Goal: Navigation & Orientation: Find specific page/section

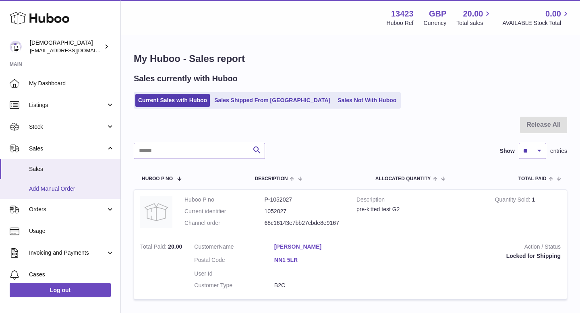
click at [47, 186] on span "Add Manual Order" at bounding box center [71, 189] width 85 height 8
click at [48, 190] on span "Add Manual Order" at bounding box center [71, 189] width 85 height 8
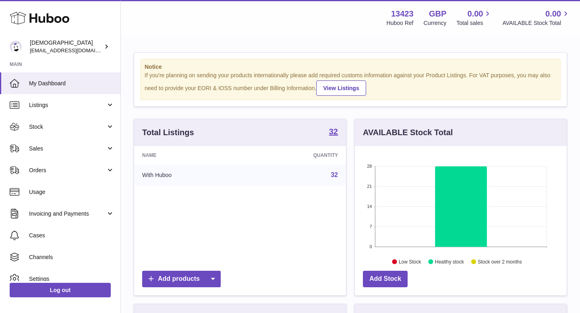
scroll to position [126, 212]
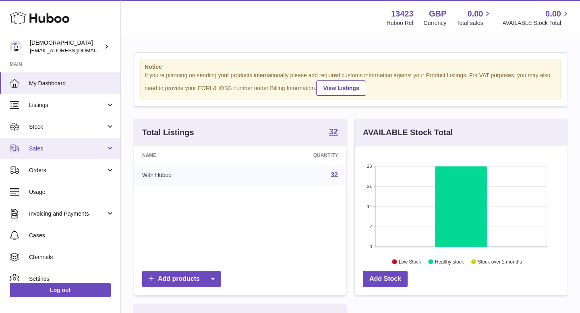
click at [40, 152] on span "Sales" at bounding box center [67, 149] width 77 height 8
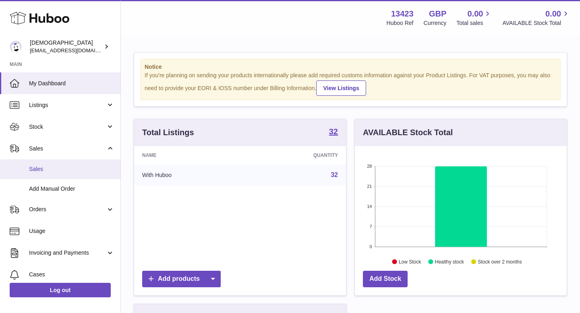
click at [41, 166] on span "Sales" at bounding box center [71, 170] width 85 height 8
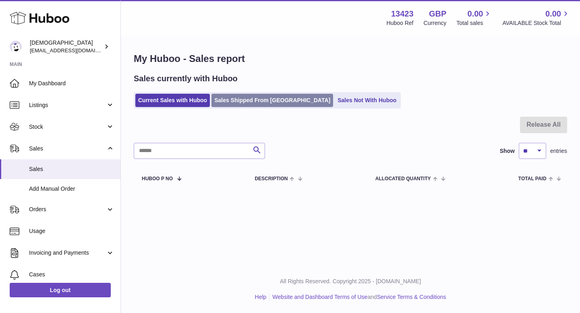
click at [231, 103] on link "Sales Shipped From Huboo" at bounding box center [272, 100] width 122 height 13
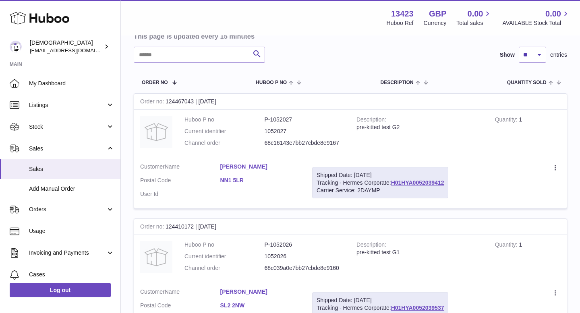
scroll to position [174, 0]
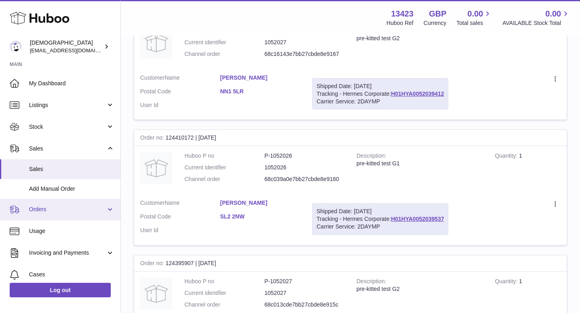
click at [52, 216] on link "Orders" at bounding box center [60, 210] width 120 height 22
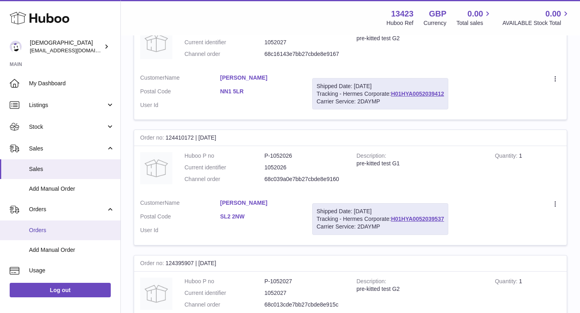
click at [52, 236] on link "Orders" at bounding box center [60, 231] width 120 height 20
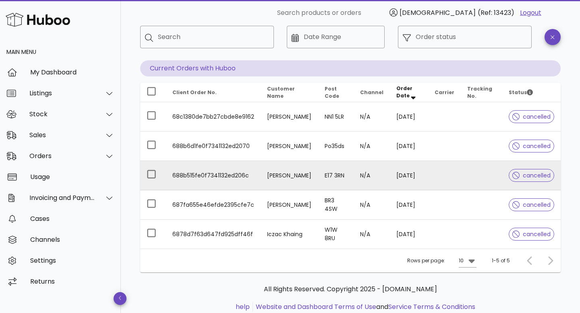
scroll to position [37, 0]
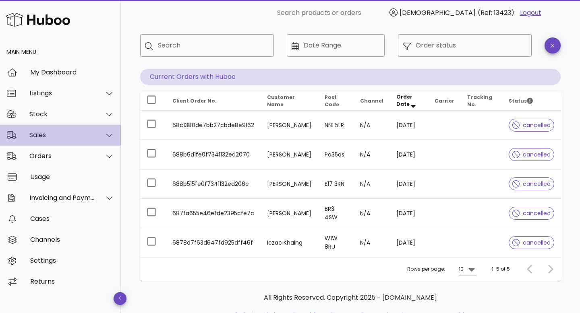
click at [63, 135] on div "Sales" at bounding box center [62, 135] width 66 height 8
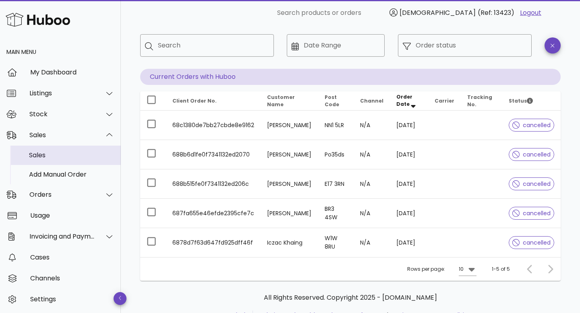
click at [64, 154] on div "Sales" at bounding box center [71, 155] width 85 height 8
